Goal: Transaction & Acquisition: Purchase product/service

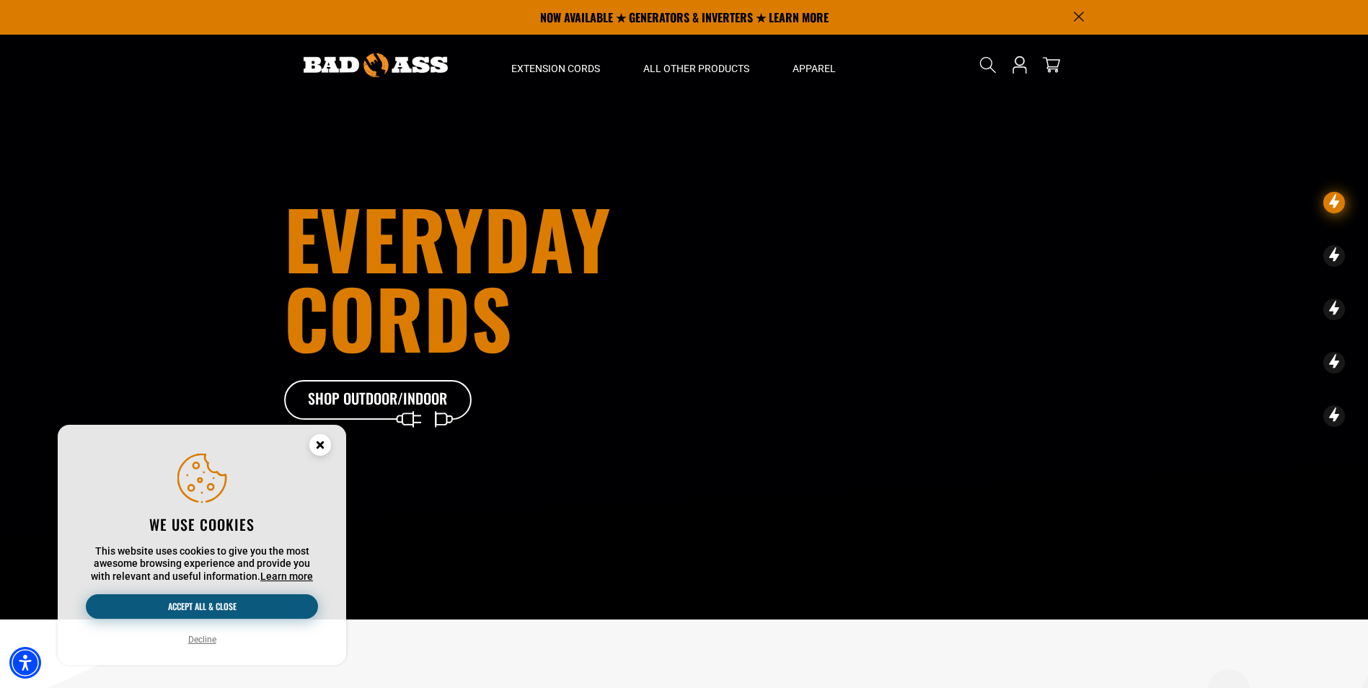
click at [255, 608] on button "Accept all & close" at bounding box center [202, 606] width 232 height 25
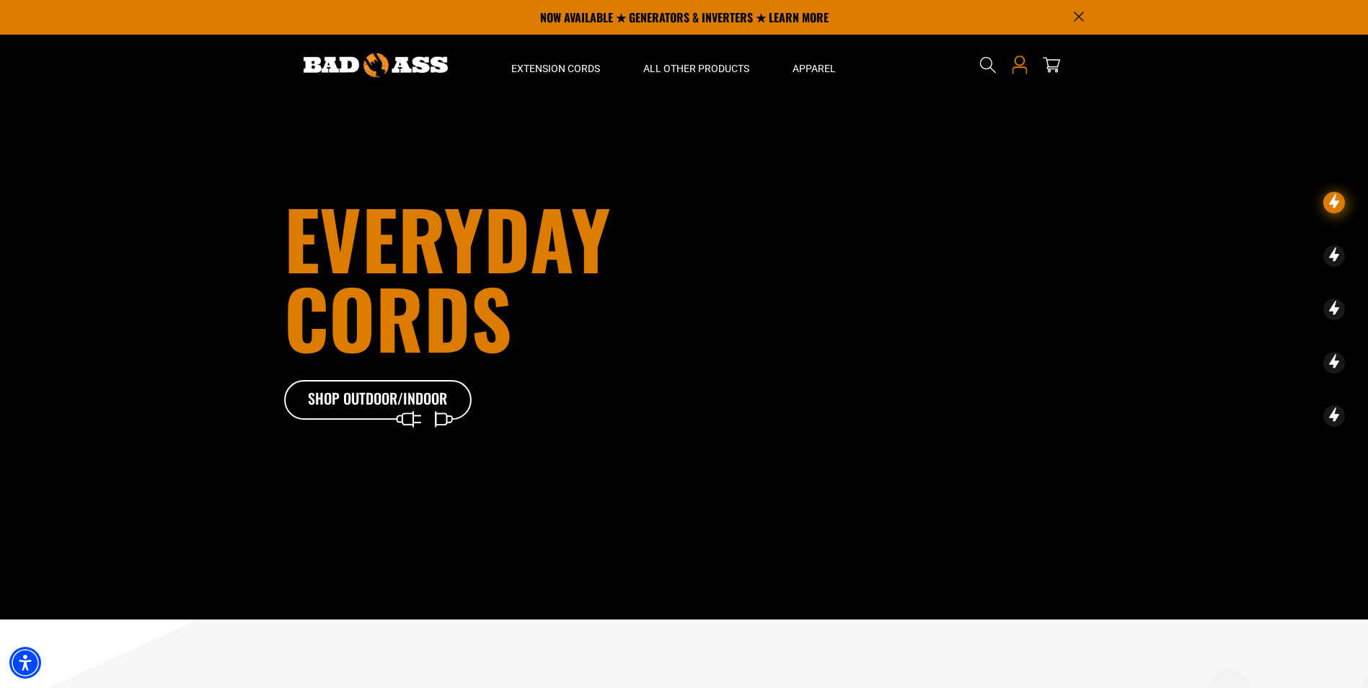
click at [1016, 58] on icon "Open this option" at bounding box center [1019, 61] width 10 height 10
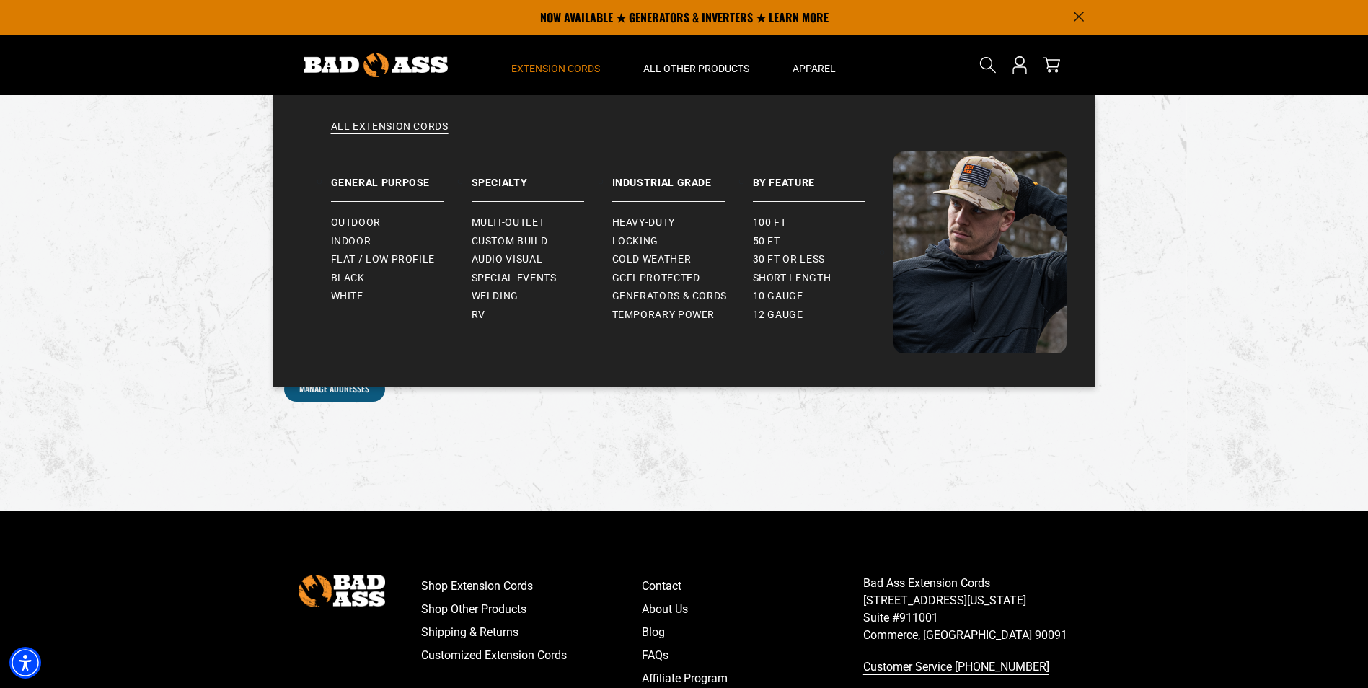
click at [557, 70] on span "Extension Cords" at bounding box center [555, 68] width 89 height 13
click at [359, 238] on span "Indoor" at bounding box center [351, 241] width 40 height 13
